Goal: Task Accomplishment & Management: Use online tool/utility

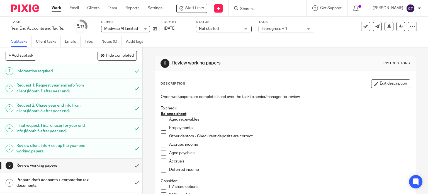
scroll to position [28, 0]
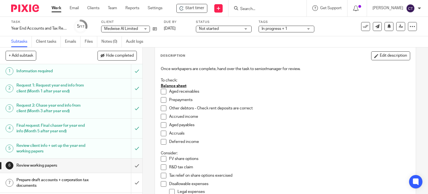
click at [163, 92] on span at bounding box center [164, 92] width 6 height 6
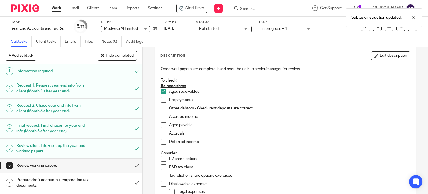
click at [162, 100] on span at bounding box center [164, 100] width 6 height 6
click at [163, 108] on span at bounding box center [164, 108] width 6 height 6
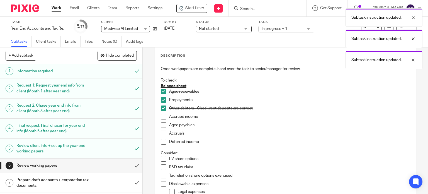
click at [161, 117] on span at bounding box center [164, 117] width 6 height 6
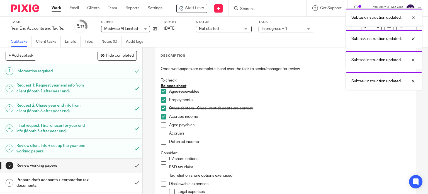
click at [162, 126] on span at bounding box center [164, 125] width 6 height 6
drag, startPoint x: 159, startPoint y: 134, endPoint x: 162, endPoint y: 141, distance: 7.8
click at [161, 135] on span at bounding box center [164, 133] width 6 height 6
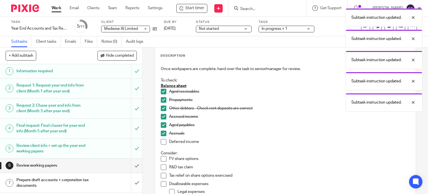
click at [163, 144] on span at bounding box center [164, 142] width 6 height 6
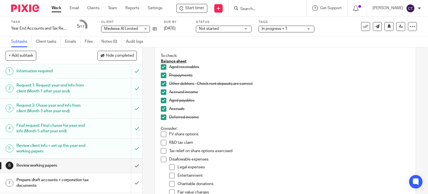
scroll to position [0, 0]
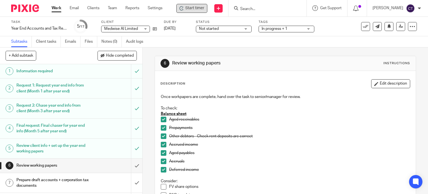
click at [185, 8] on div "Start timer" at bounding box center [191, 8] width 25 height 6
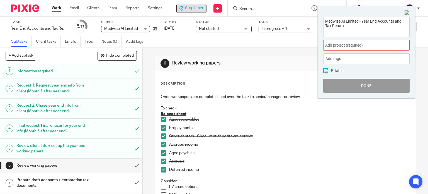
click at [337, 44] on span "Add project (required) :" at bounding box center [360, 45] width 70 height 6
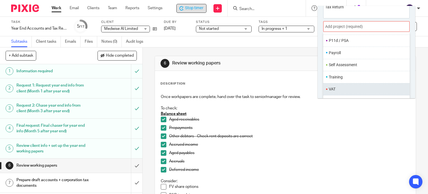
scroll to position [27, 0]
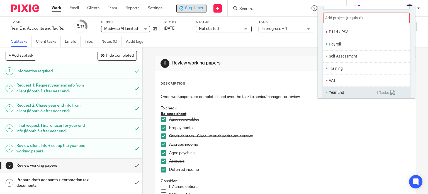
click at [337, 91] on li "Year End" at bounding box center [353, 92] width 48 height 6
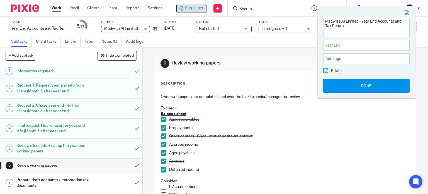
click at [340, 87] on button "Done" at bounding box center [366, 86] width 86 height 14
